Goal: Find specific page/section: Find specific page/section

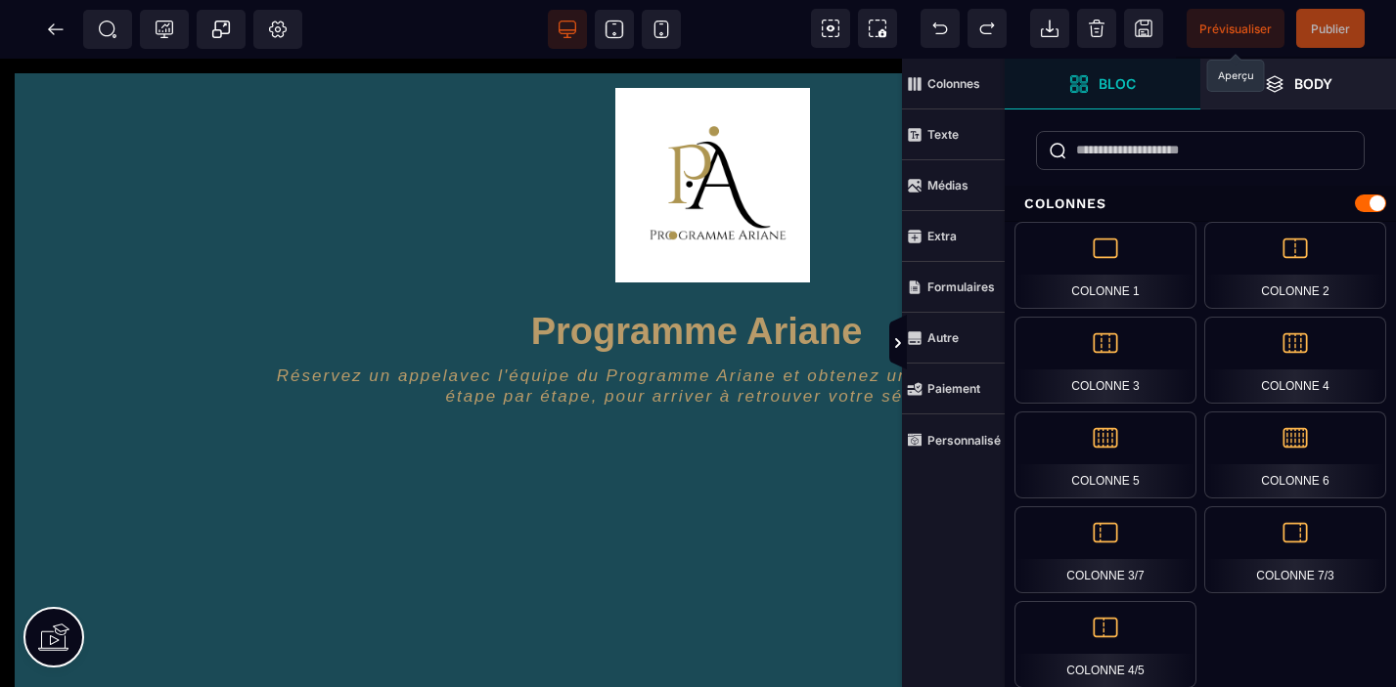
click at [1234, 26] on span "Prévisualiser" at bounding box center [1235, 29] width 72 height 15
click at [54, 28] on icon at bounding box center [55, 28] width 15 height 1
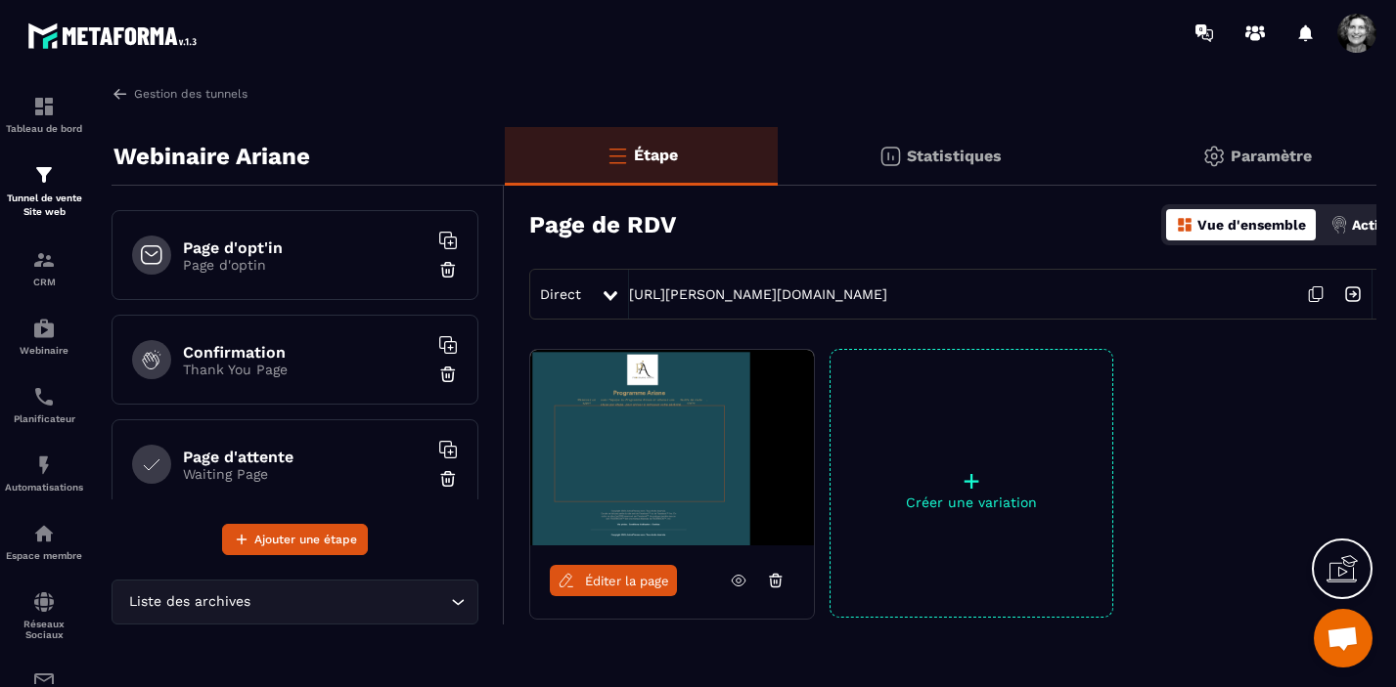
scroll to position [234, 0]
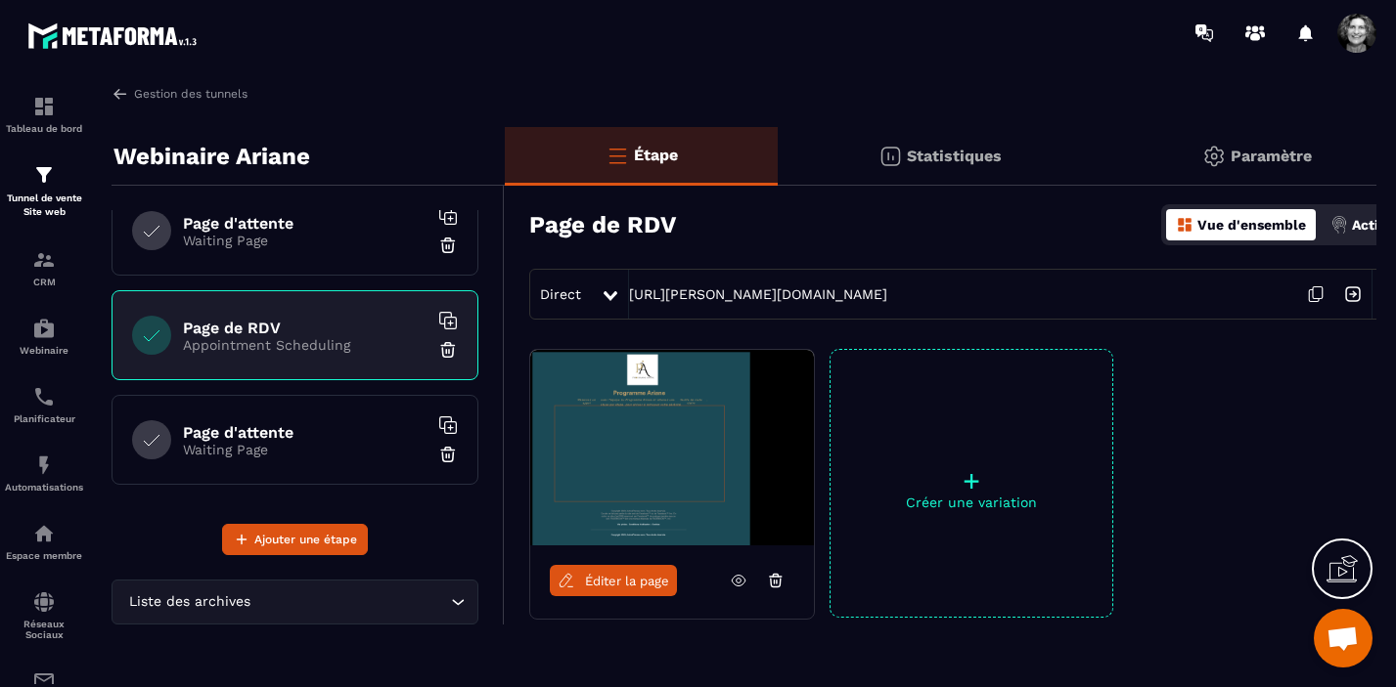
click at [287, 437] on h6 "Page d'attente" at bounding box center [305, 432] width 244 height 19
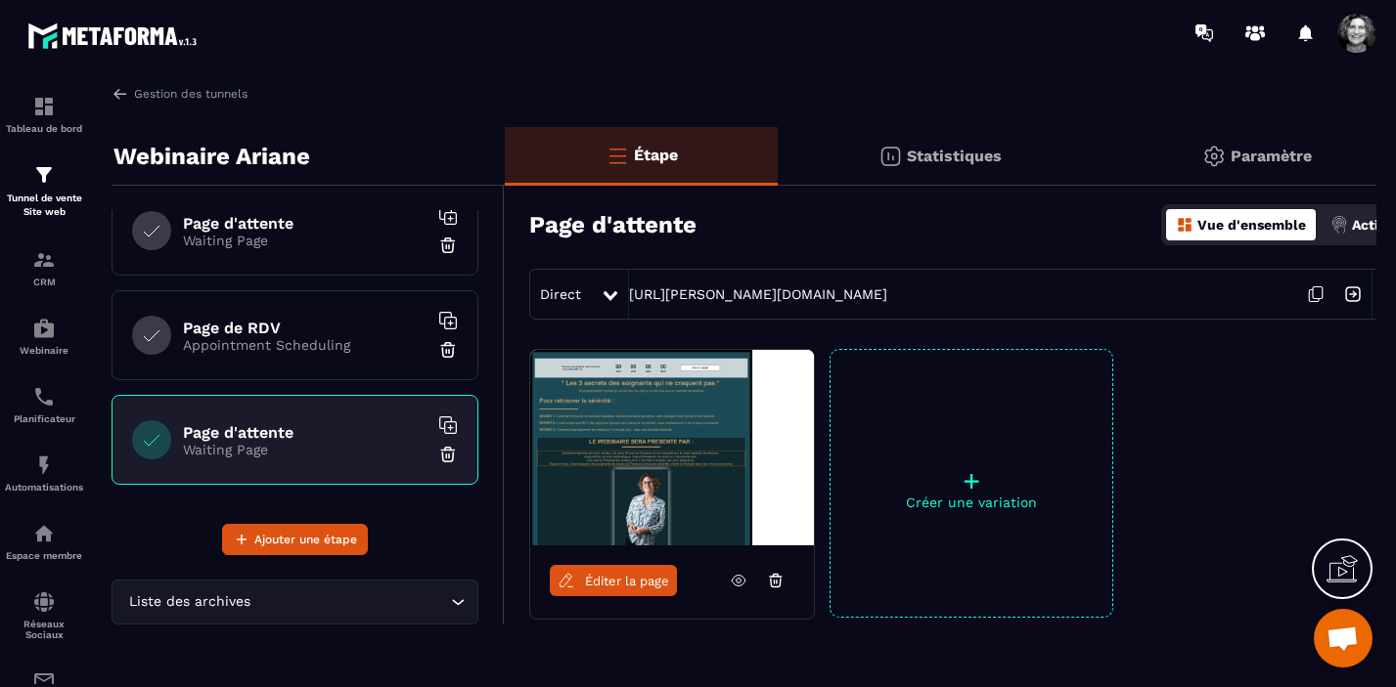
click at [604, 584] on span "Éditer la page" at bounding box center [627, 581] width 84 height 15
